Goal: Information Seeking & Learning: Learn about a topic

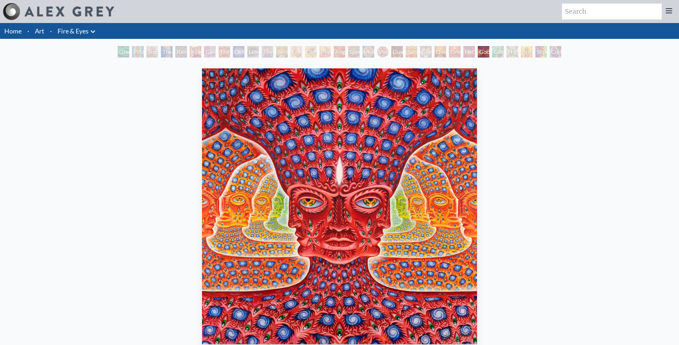
click at [14, 35] on link "Home" at bounding box center [12, 31] width 17 height 8
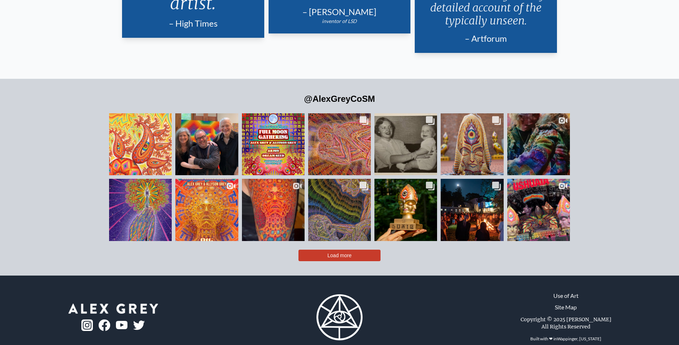
scroll to position [1783, 0]
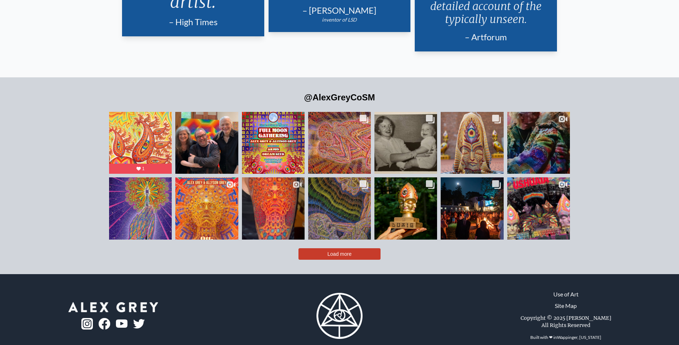
click at [335, 249] on button "Load more" at bounding box center [340, 255] width 82 height 12
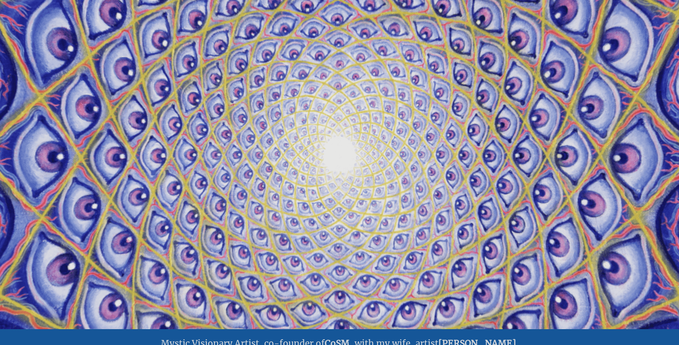
scroll to position [0, 0]
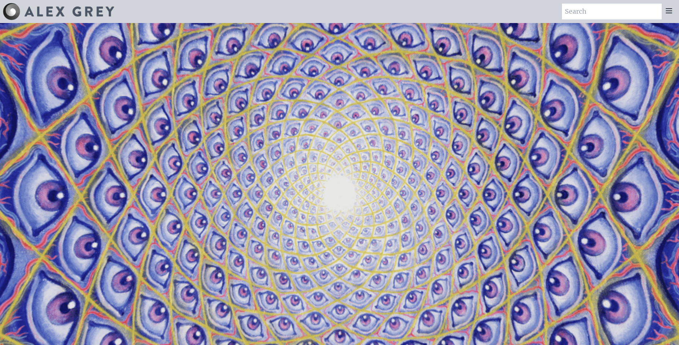
click at [88, 12] on img at bounding box center [69, 11] width 90 height 10
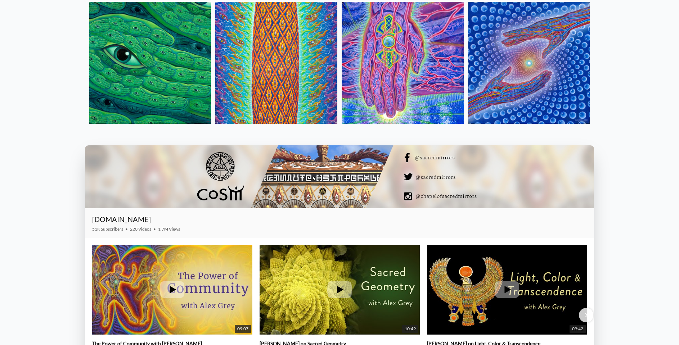
scroll to position [1089, 0]
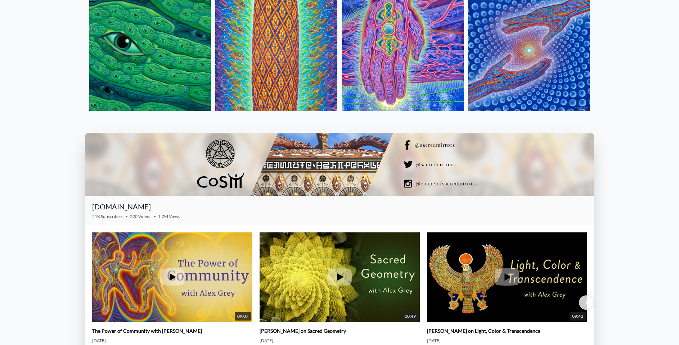
click at [155, 161] on div at bounding box center [340, 164] width 510 height 63
click at [509, 163] on div at bounding box center [340, 164] width 510 height 63
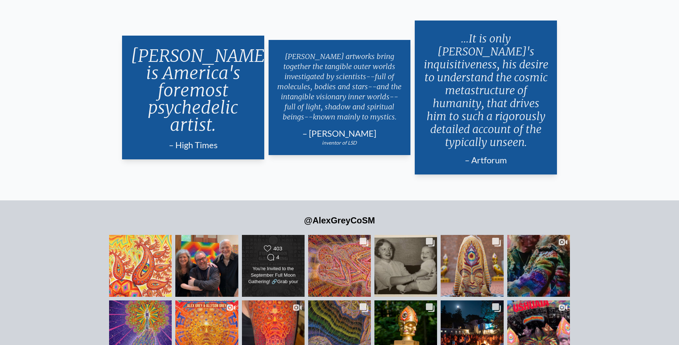
scroll to position [1673, 0]
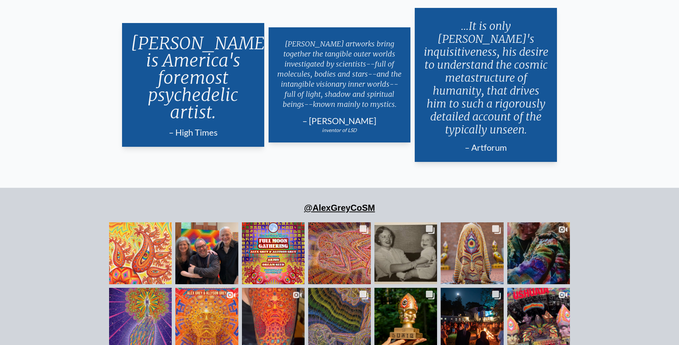
click at [334, 203] on link "@AlexGreyCoSM" at bounding box center [339, 208] width 71 height 10
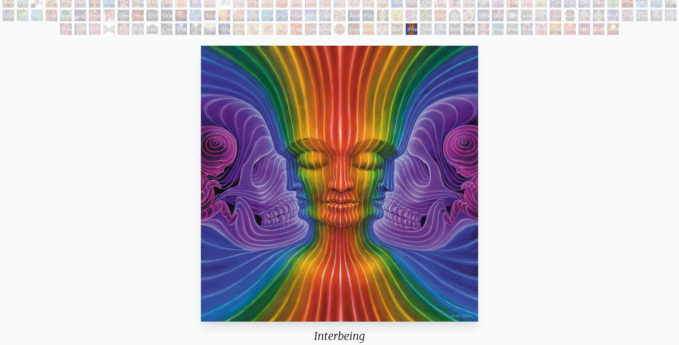
scroll to position [53, 0]
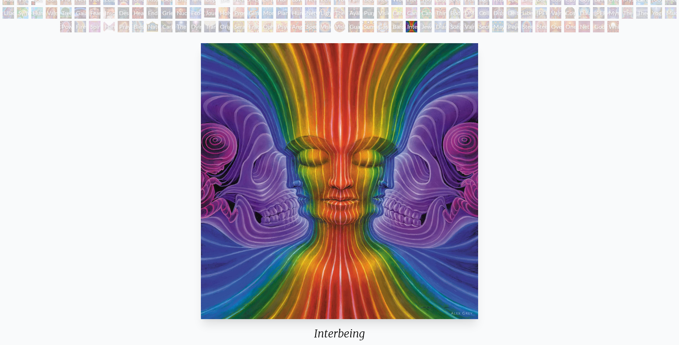
click at [615, 26] on div "White Light" at bounding box center [614, 27] width 12 height 12
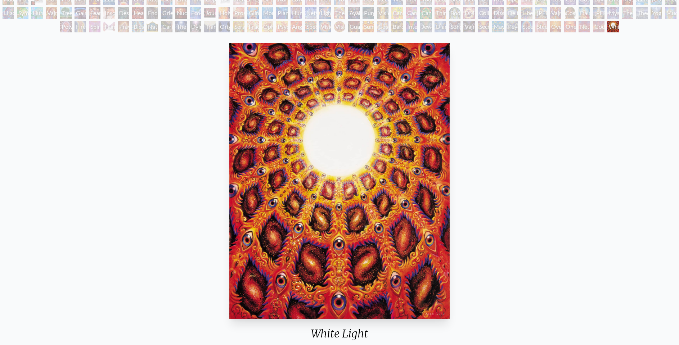
click at [585, 26] on div "Net of Being" at bounding box center [585, 27] width 12 height 12
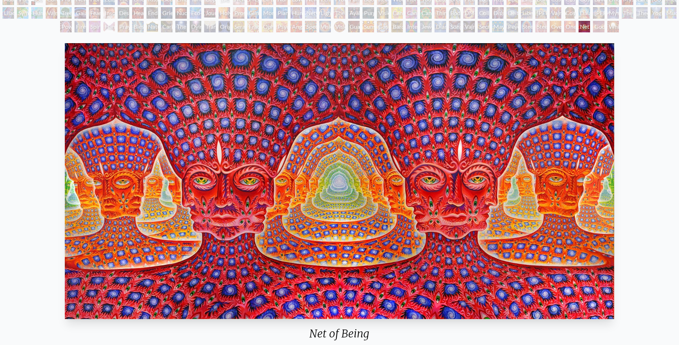
click at [555, 26] on div "Oversoul" at bounding box center [556, 27] width 12 height 12
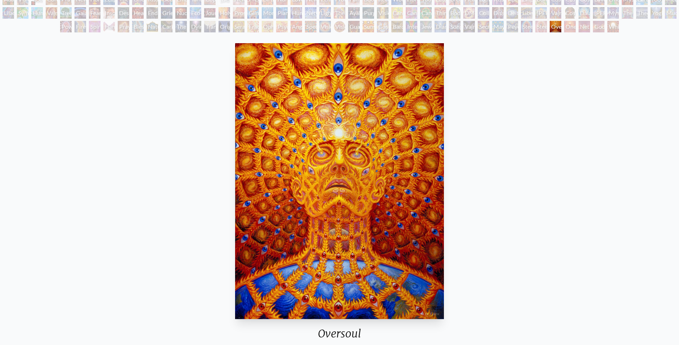
click at [536, 26] on div "Steeplehead 2" at bounding box center [542, 27] width 12 height 12
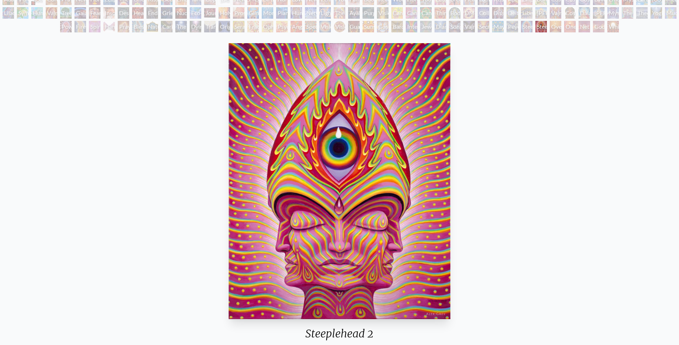
click at [511, 27] on div "Peyote Being" at bounding box center [513, 27] width 12 height 12
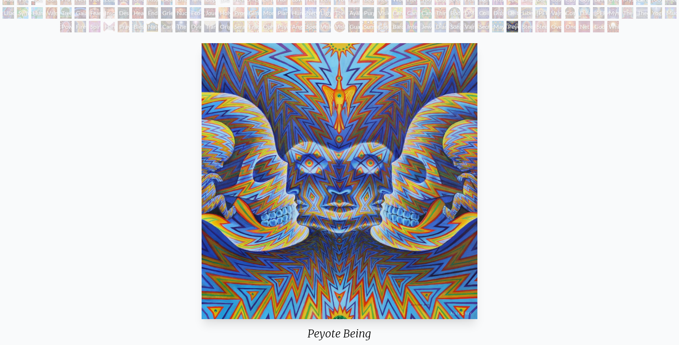
click at [487, 27] on div "Secret Writing Being" at bounding box center [484, 27] width 12 height 12
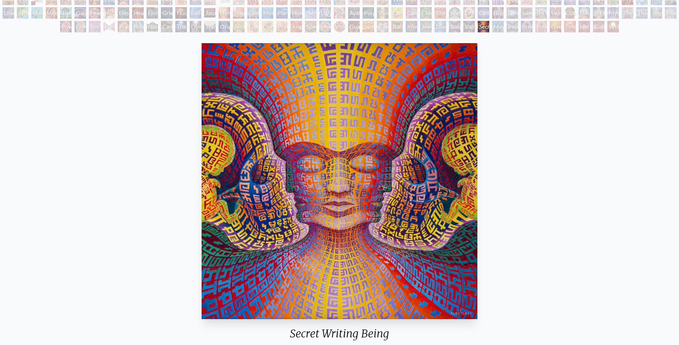
click at [454, 26] on div "Song of Vajra Being" at bounding box center [455, 27] width 12 height 12
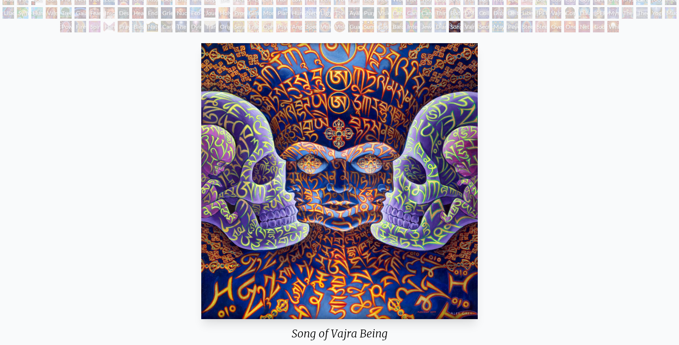
click at [420, 26] on div "Jewel Being" at bounding box center [426, 27] width 12 height 12
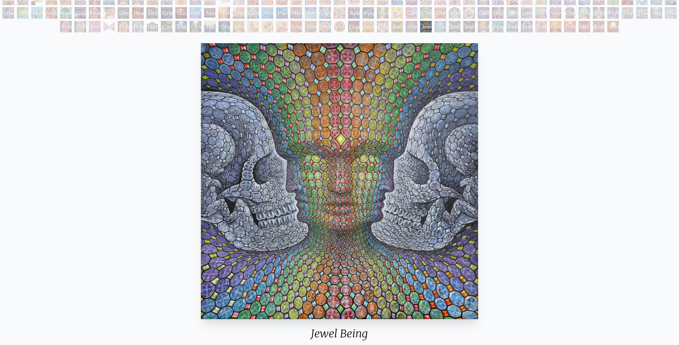
click at [406, 26] on div "Interbeing" at bounding box center [412, 27] width 12 height 12
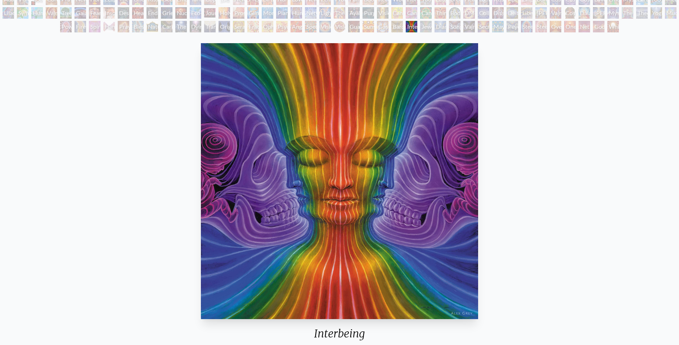
click at [392, 26] on div "Bardo Being" at bounding box center [398, 27] width 12 height 12
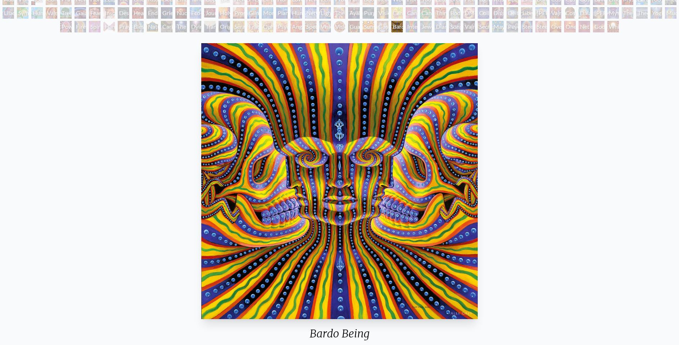
click at [368, 26] on div "Sunyata" at bounding box center [369, 27] width 12 height 12
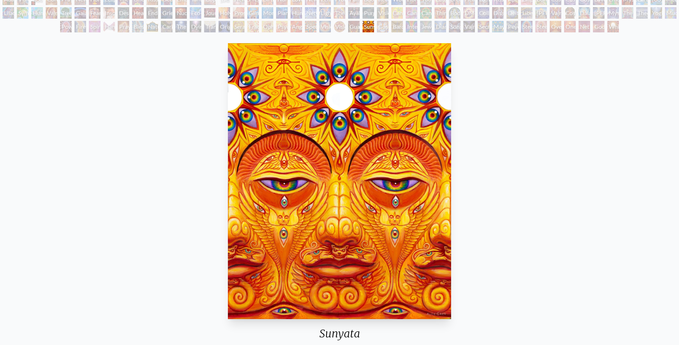
click at [349, 24] on div "Guardian of Infinite Vision" at bounding box center [354, 27] width 12 height 12
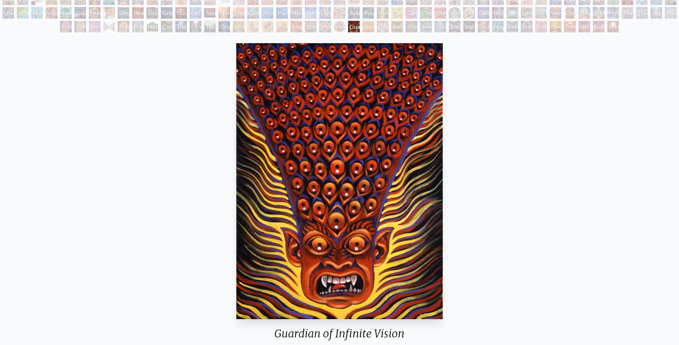
click at [314, 24] on div "Spectral Lotus" at bounding box center [311, 27] width 12 height 12
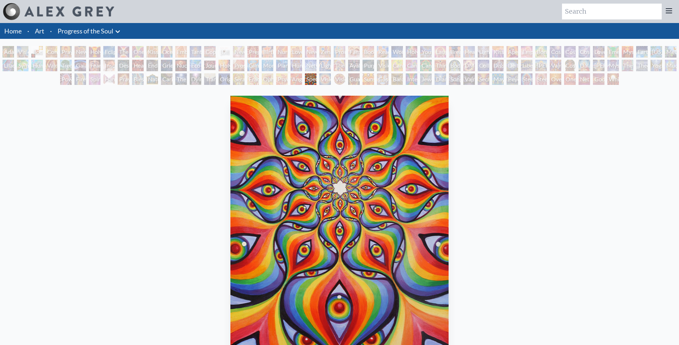
click at [298, 79] on div "Angel Skin" at bounding box center [297, 79] width 12 height 12
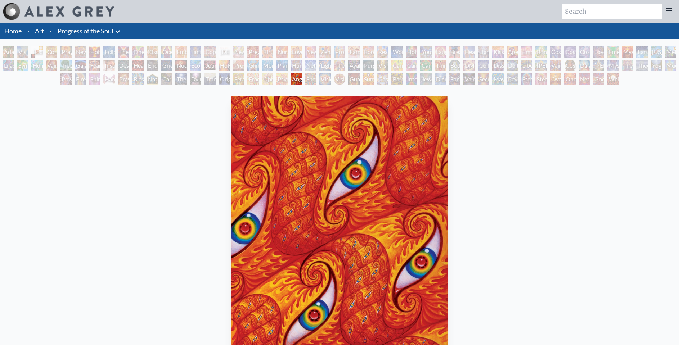
click at [276, 80] on div "Psychomicrograph of a Fractal Paisley Cherub Feather Tip" at bounding box center [282, 79] width 12 height 12
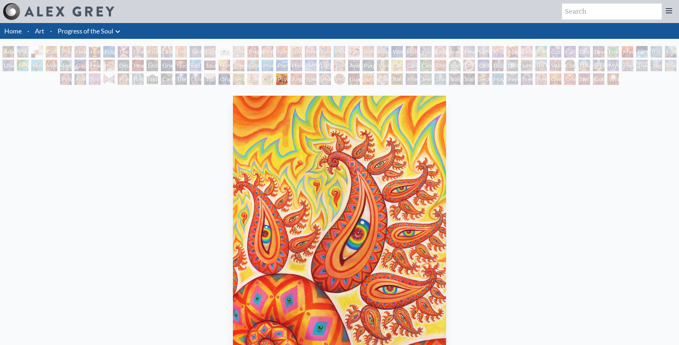
click at [266, 80] on div "Ophanic Eyelash" at bounding box center [268, 79] width 12 height 12
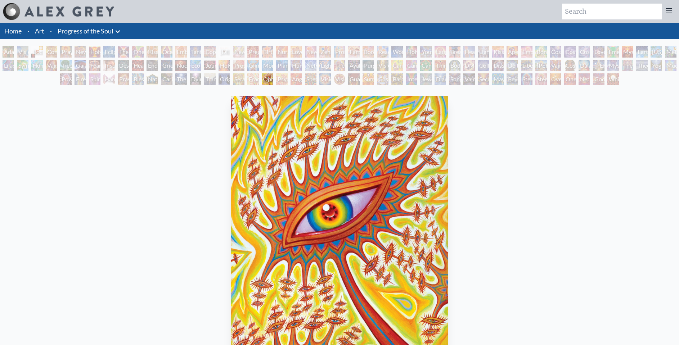
click at [253, 81] on div "Fractal Eyes" at bounding box center [253, 79] width 12 height 12
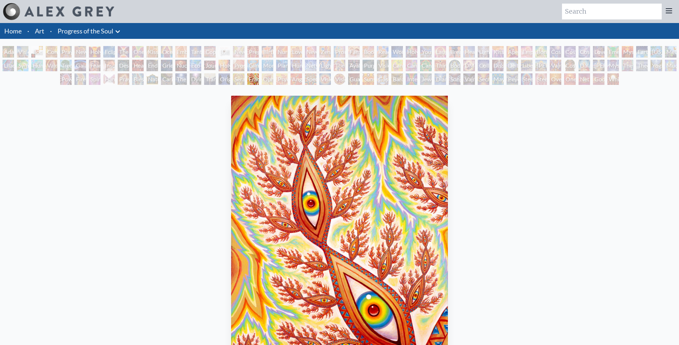
click at [238, 79] on div "Seraphic Transport Docking on the Third Eye" at bounding box center [239, 79] width 12 height 12
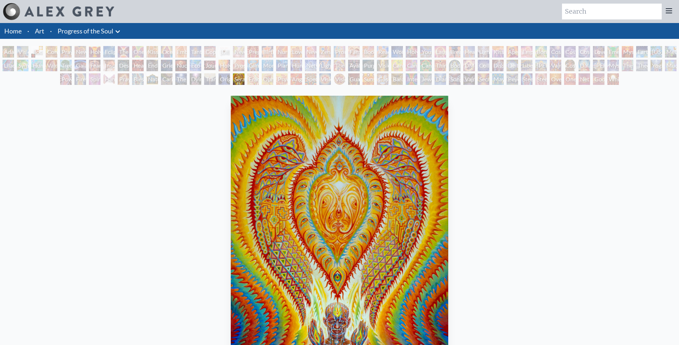
click at [222, 81] on div "Original Face" at bounding box center [225, 79] width 12 height 12
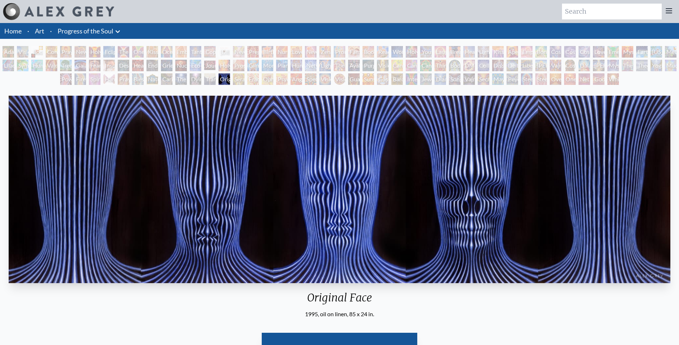
click at [211, 82] on div "Transfiguration" at bounding box center [210, 79] width 12 height 12
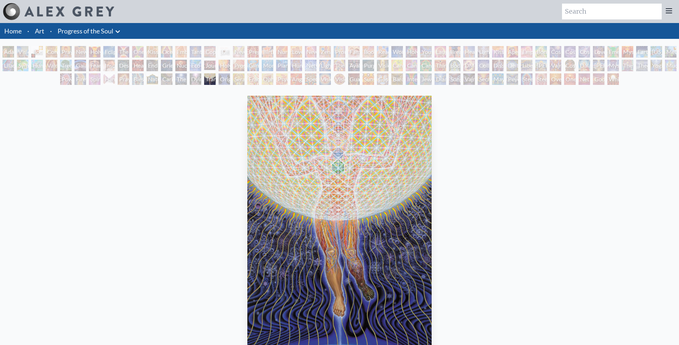
click at [204, 81] on div "Transfiguration" at bounding box center [210, 79] width 12 height 12
click at [204, 83] on div "Transfiguration" at bounding box center [210, 79] width 12 height 12
click at [197, 80] on div "Dying" at bounding box center [196, 79] width 12 height 12
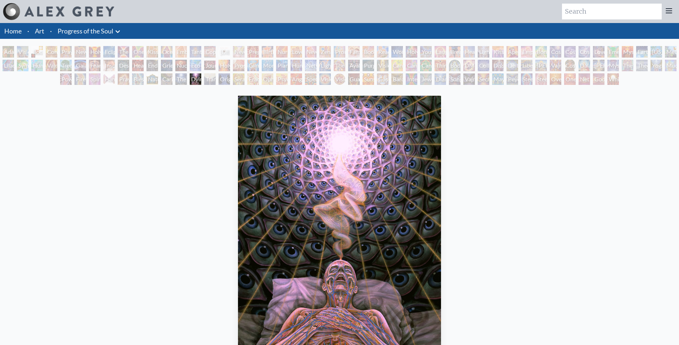
click at [183, 79] on div "The Soul Finds It's Way" at bounding box center [181, 79] width 12 height 12
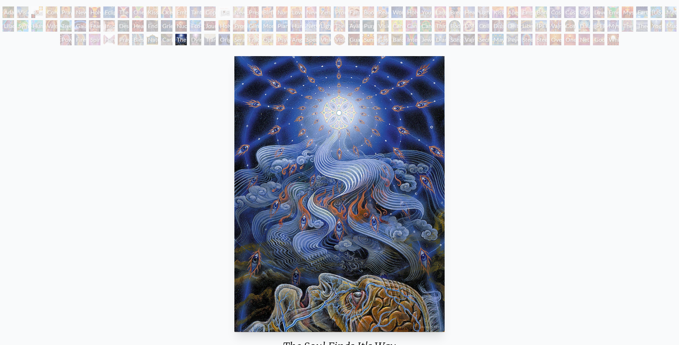
scroll to position [39, 0]
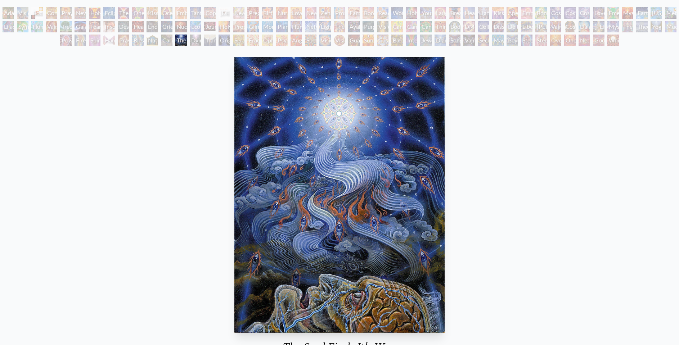
click at [166, 40] on div "Caring" at bounding box center [167, 41] width 12 height 12
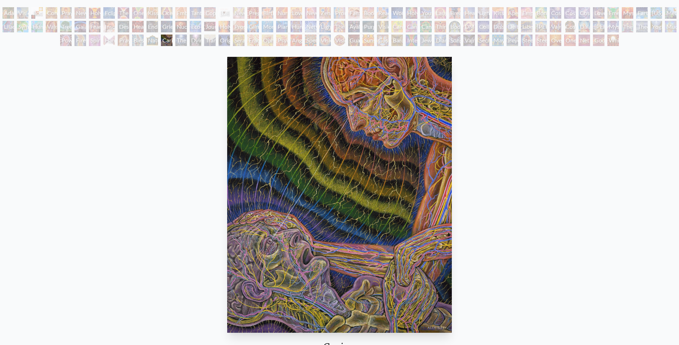
click at [153, 41] on div "Nature of Mind" at bounding box center [153, 41] width 12 height 12
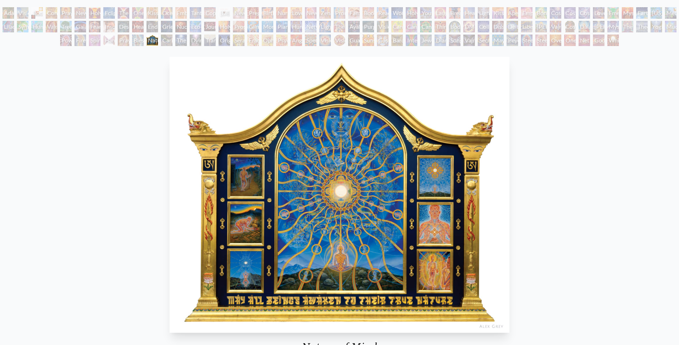
click at [137, 40] on div "Blessing Hand" at bounding box center [138, 41] width 12 height 12
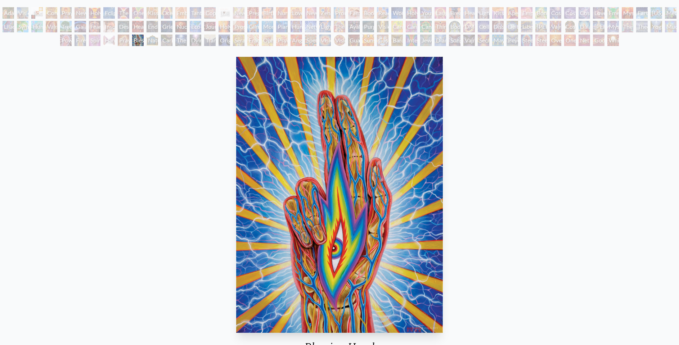
click at [127, 40] on div "Praying Hands" at bounding box center [124, 41] width 12 height 12
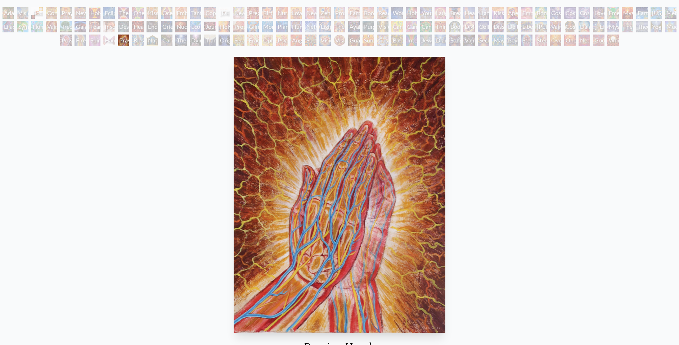
click at [113, 41] on div "Hands that See" at bounding box center [109, 41] width 12 height 12
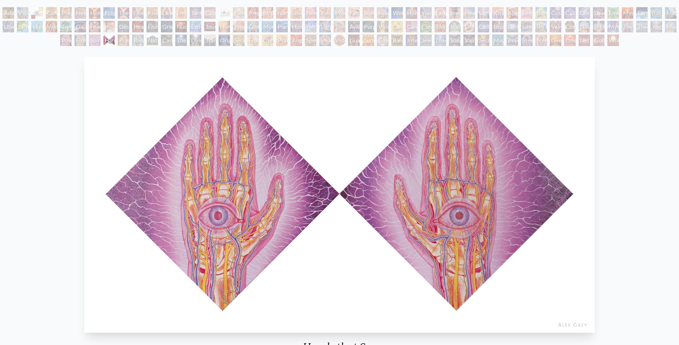
click at [98, 43] on div "Spirit Animates the Flesh" at bounding box center [95, 41] width 12 height 12
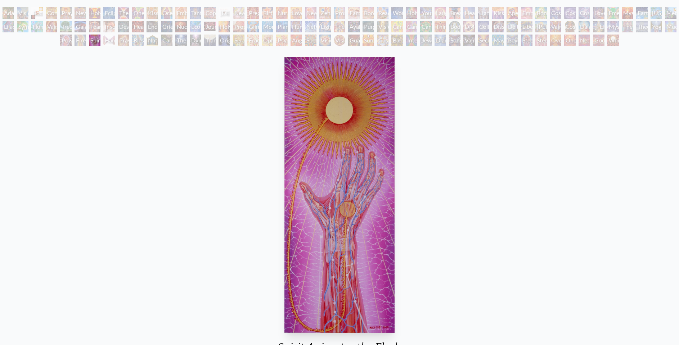
click at [79, 41] on div "Firewalking" at bounding box center [81, 41] width 12 height 12
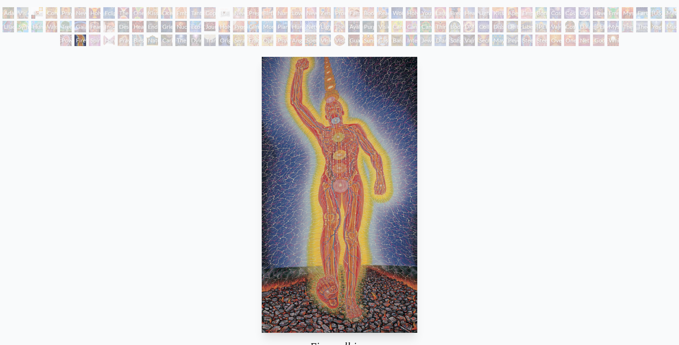
click at [66, 40] on div "Power to the Peaceful" at bounding box center [66, 41] width 12 height 12
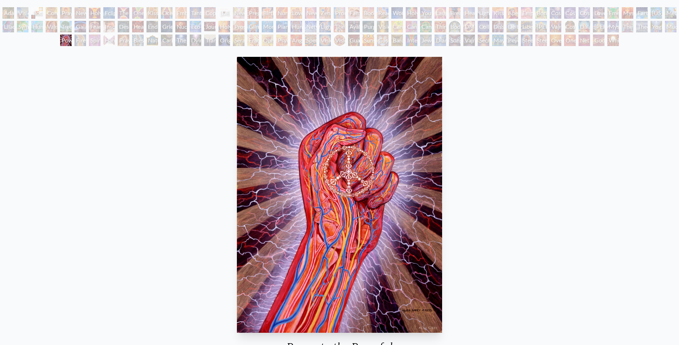
click at [14, 28] on div "Lilacs" at bounding box center [9, 27] width 12 height 12
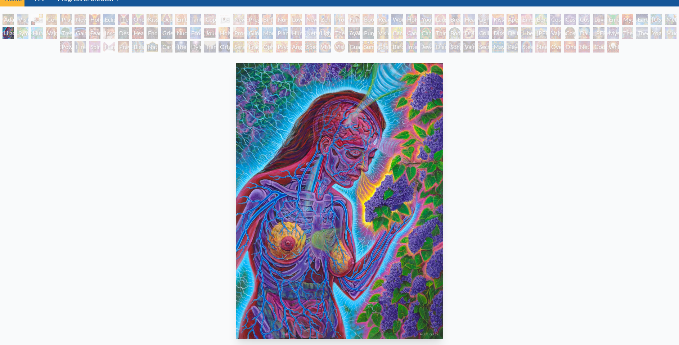
scroll to position [39, 0]
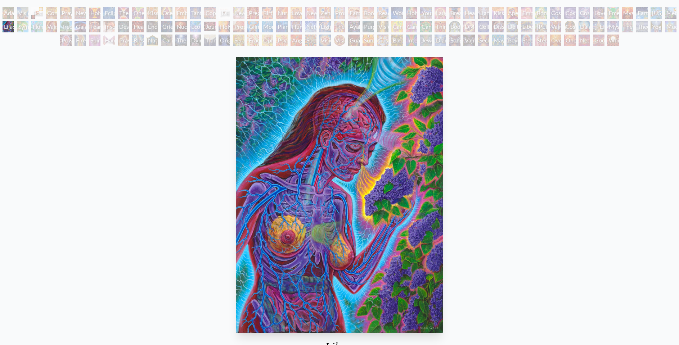
click at [24, 26] on div "Symbiosis: Gall Wasp & Oak Tree" at bounding box center [23, 27] width 12 height 12
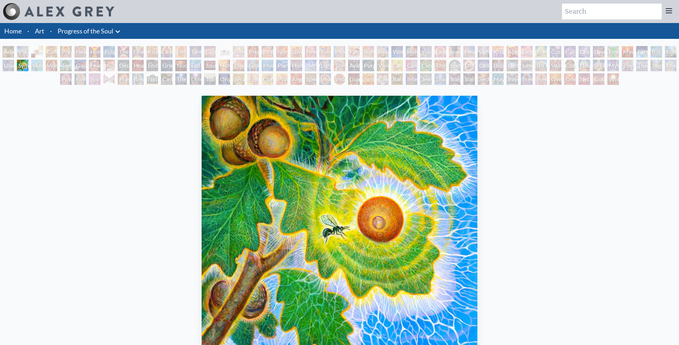
click at [43, 63] on div "Humming Bird" at bounding box center [37, 66] width 12 height 12
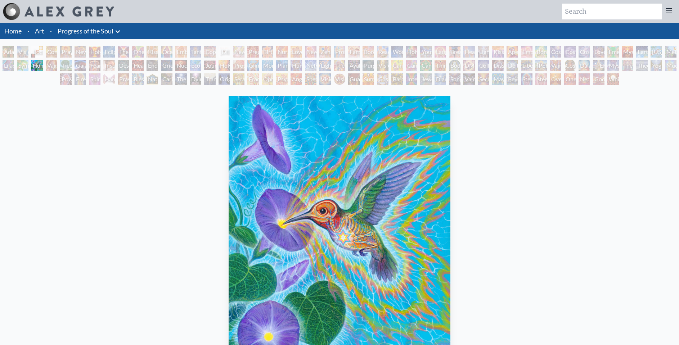
click at [54, 66] on div "Vajra Horse" at bounding box center [52, 66] width 12 height 12
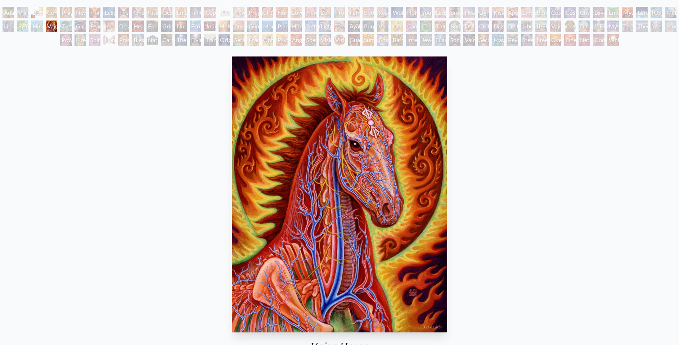
scroll to position [39, 0]
click at [86, 27] on div "Gaia" at bounding box center [81, 27] width 12 height 12
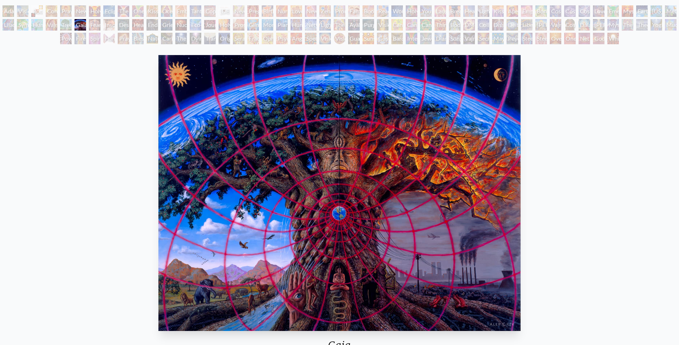
scroll to position [39, 0]
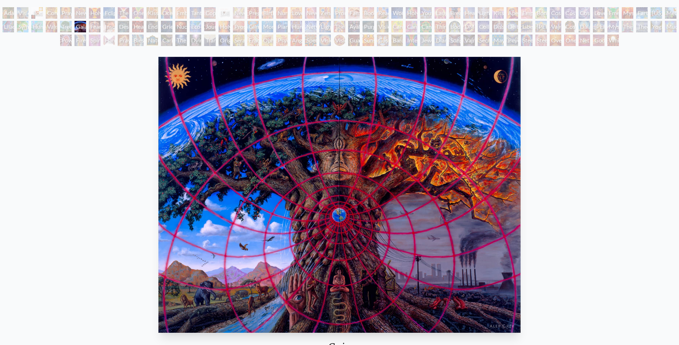
click at [101, 27] on div "Fear" at bounding box center [95, 27] width 12 height 12
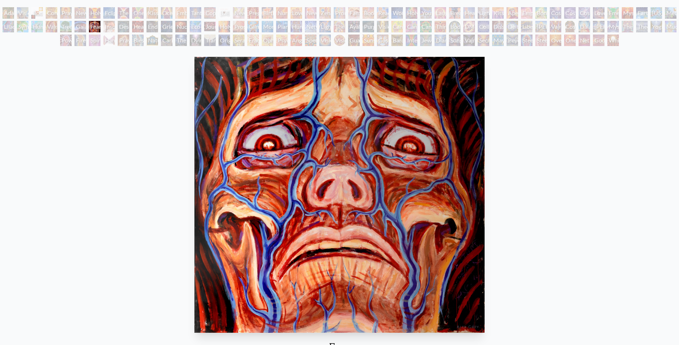
click at [115, 28] on div "Insomnia" at bounding box center [109, 27] width 12 height 12
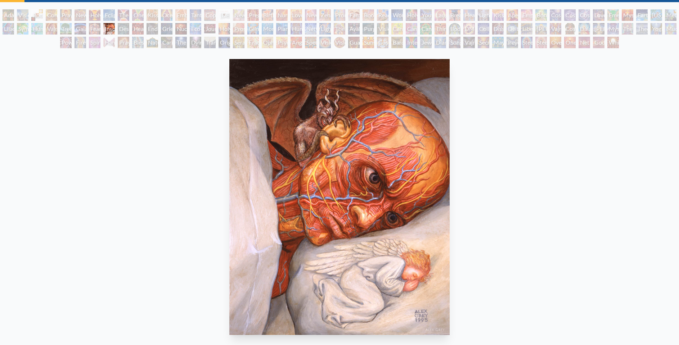
scroll to position [39, 0]
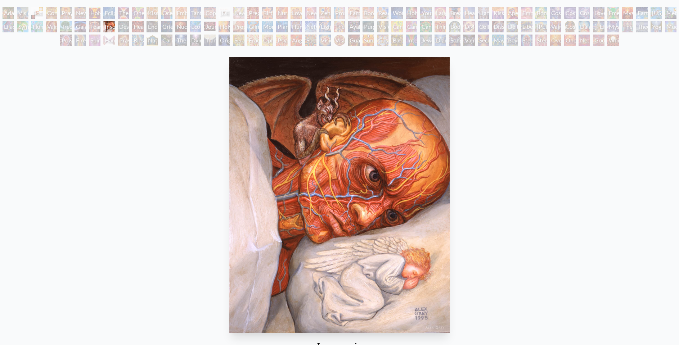
click at [129, 24] on div "Despair" at bounding box center [124, 27] width 12 height 12
